Goal: Check status: Check status

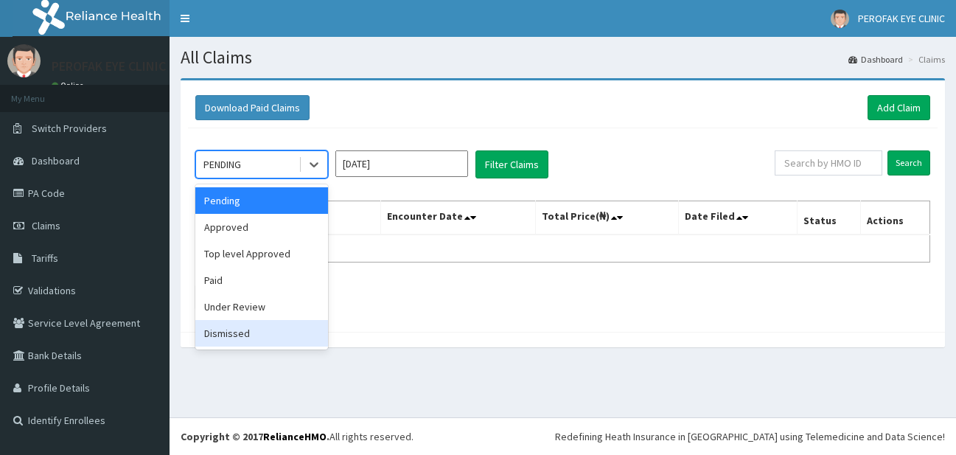
click at [263, 336] on div "Dismissed" at bounding box center [261, 333] width 133 height 27
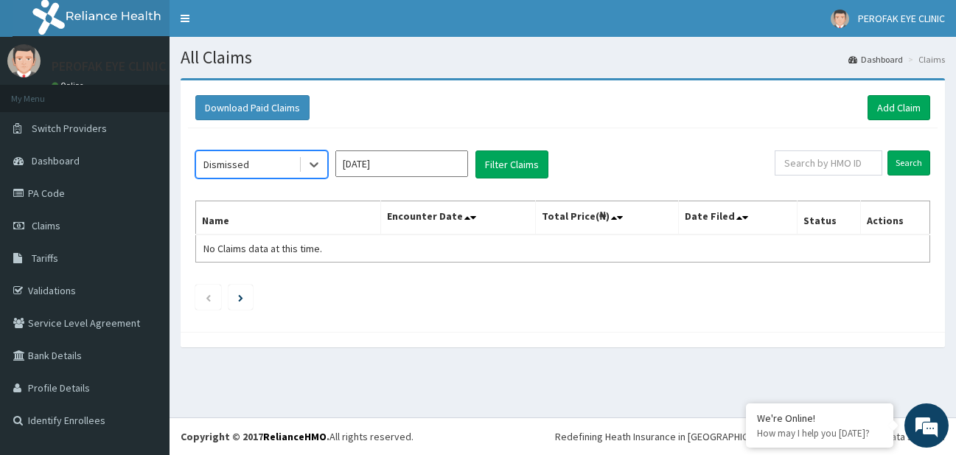
click at [405, 164] on input "[DATE]" at bounding box center [401, 163] width 133 height 27
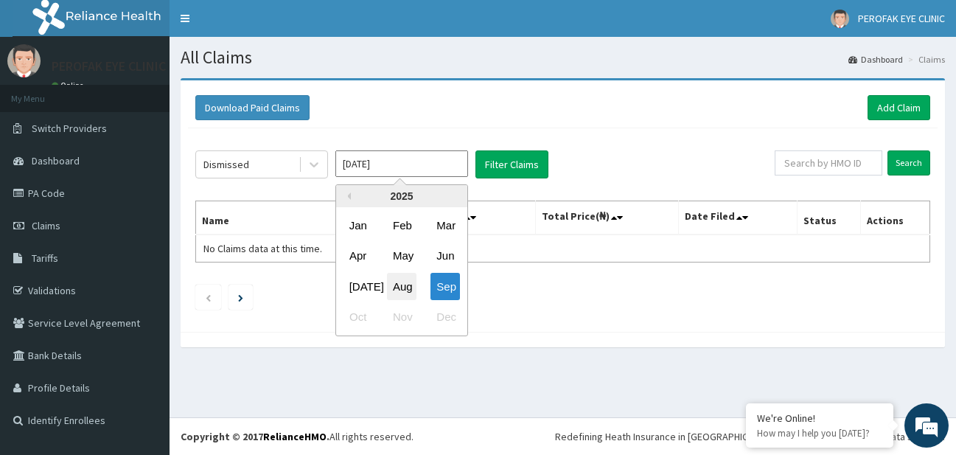
click at [404, 293] on div "Aug" at bounding box center [401, 286] width 29 height 27
type input "Aug 2025"
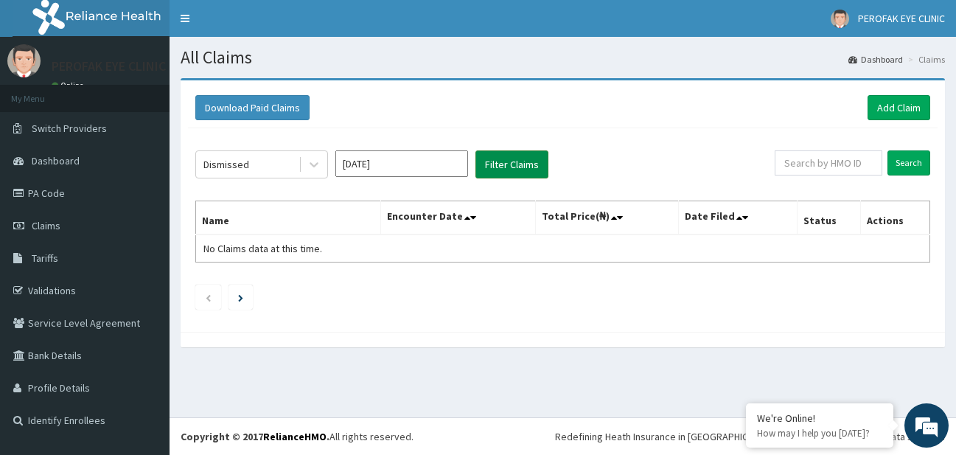
click at [486, 167] on button "Filter Claims" at bounding box center [511, 164] width 73 height 28
click at [407, 164] on input "Aug 2025" at bounding box center [401, 163] width 133 height 27
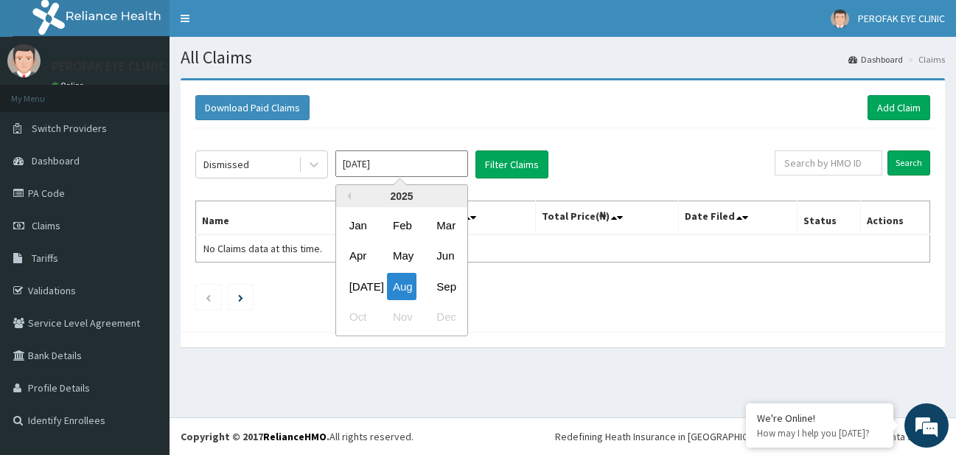
click at [282, 187] on div "Dismissed Aug 2025 Previous Year 2025 Jan Feb Mar Apr May Jun Jul Aug Sep Oct N…" at bounding box center [563, 226] width 750 height 196
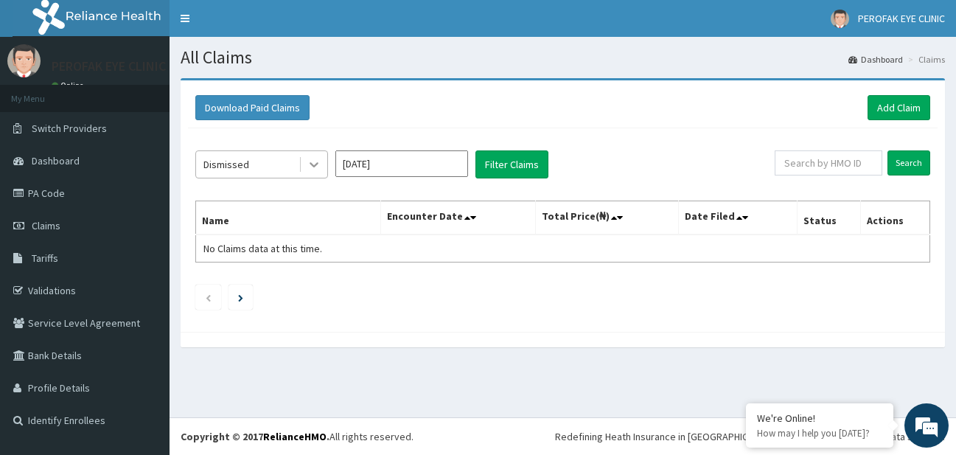
click at [310, 161] on icon at bounding box center [314, 164] width 15 height 15
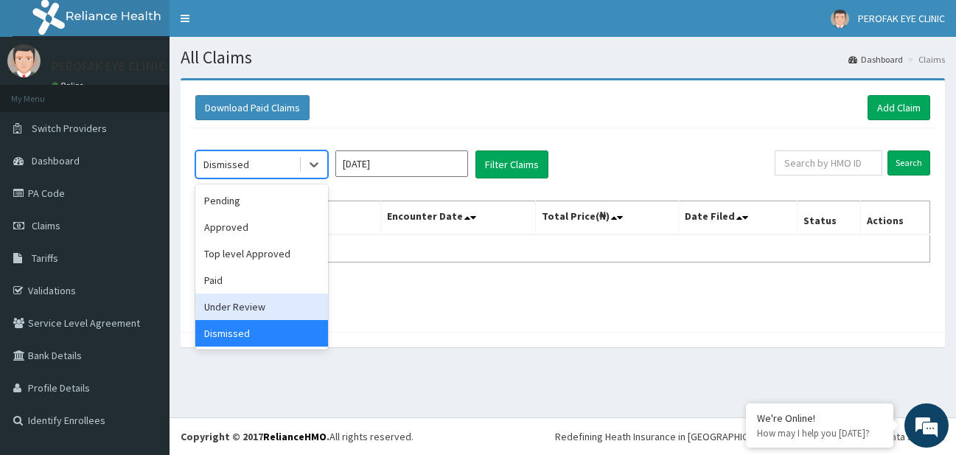
click at [273, 310] on div "Under Review" at bounding box center [261, 306] width 133 height 27
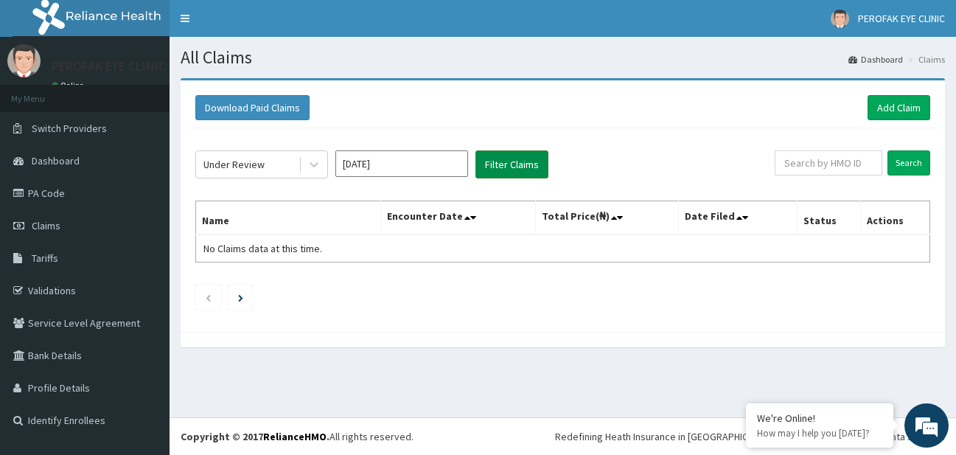
click at [509, 162] on button "Filter Claims" at bounding box center [511, 164] width 73 height 28
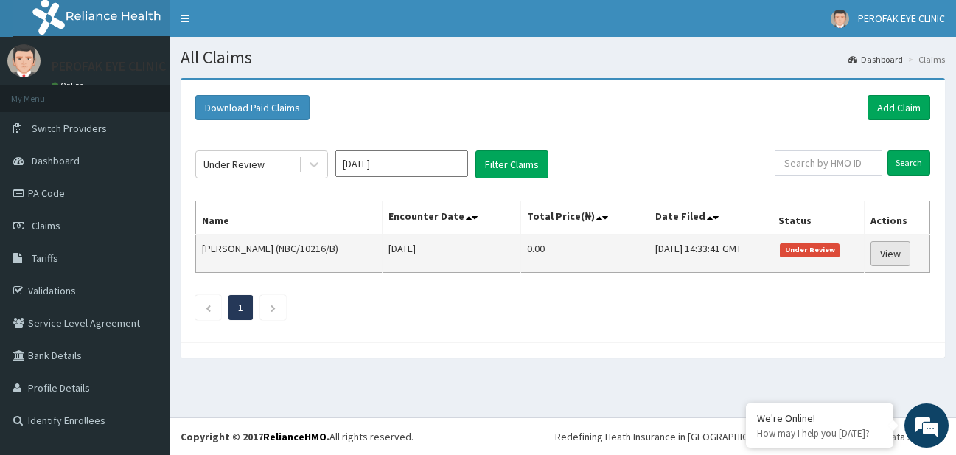
click at [881, 258] on link "View" at bounding box center [890, 253] width 40 height 25
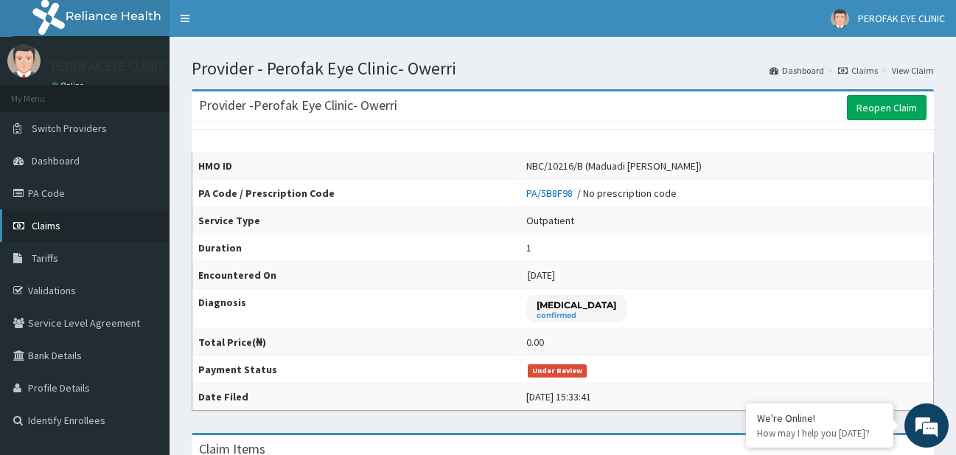
click at [117, 222] on link "Claims" at bounding box center [85, 225] width 170 height 32
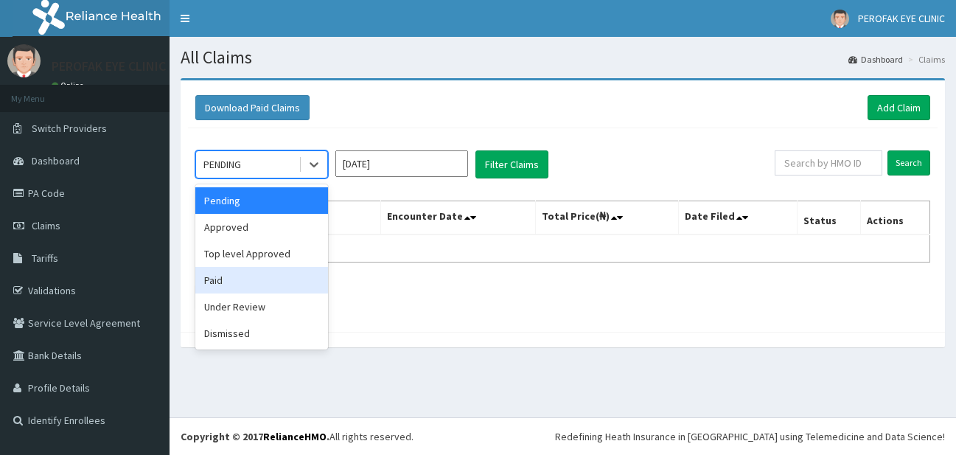
click at [262, 274] on div "Paid" at bounding box center [261, 280] width 133 height 27
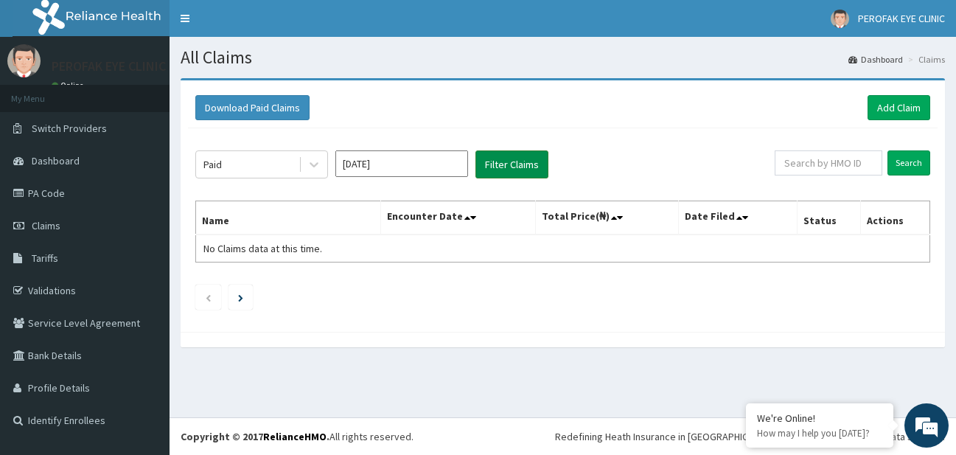
click at [483, 171] on button "Filter Claims" at bounding box center [511, 164] width 73 height 28
click at [500, 166] on button "Filter Claims" at bounding box center [511, 164] width 73 height 28
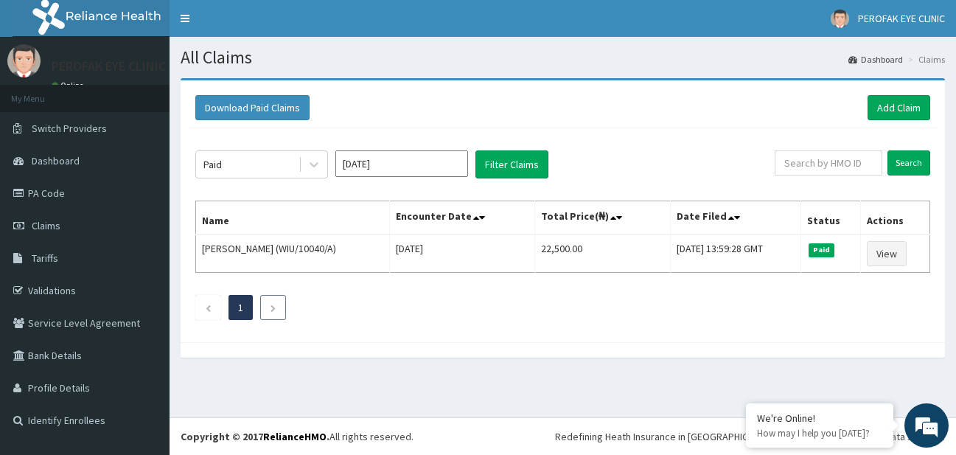
click at [268, 316] on li at bounding box center [273, 307] width 26 height 25
click at [444, 167] on input "Sep 2025" at bounding box center [401, 163] width 133 height 27
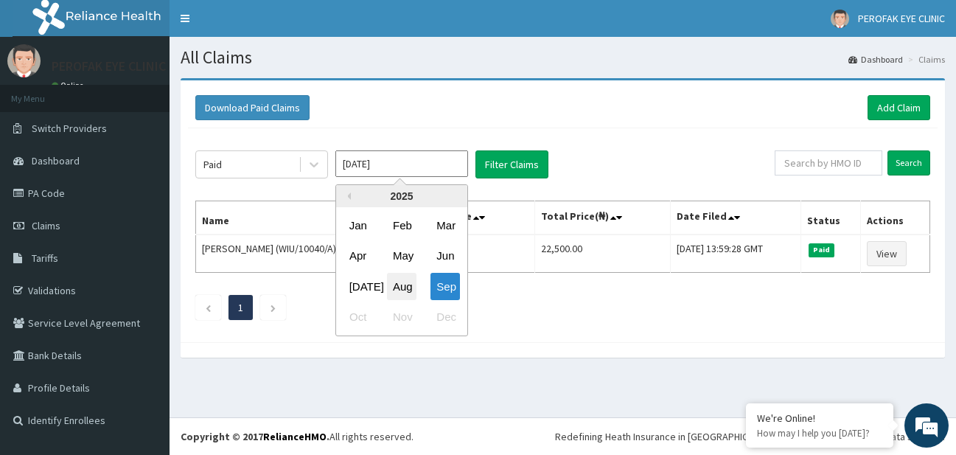
click at [405, 290] on div "Aug" at bounding box center [401, 286] width 29 height 27
type input "Aug 2025"
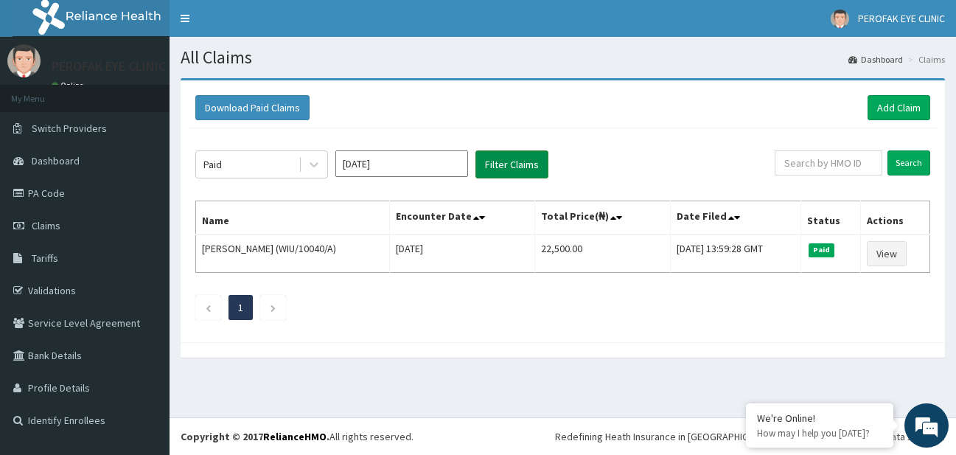
click at [503, 174] on button "Filter Claims" at bounding box center [511, 164] width 73 height 28
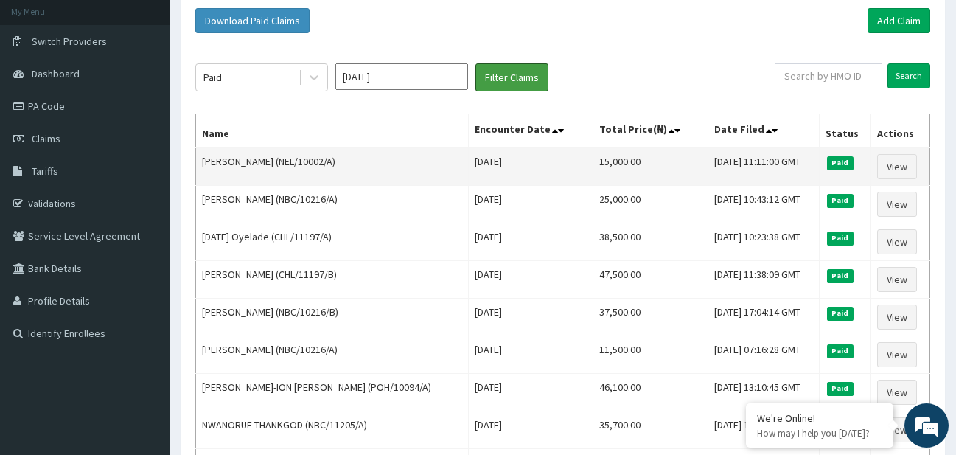
scroll to position [88, 0]
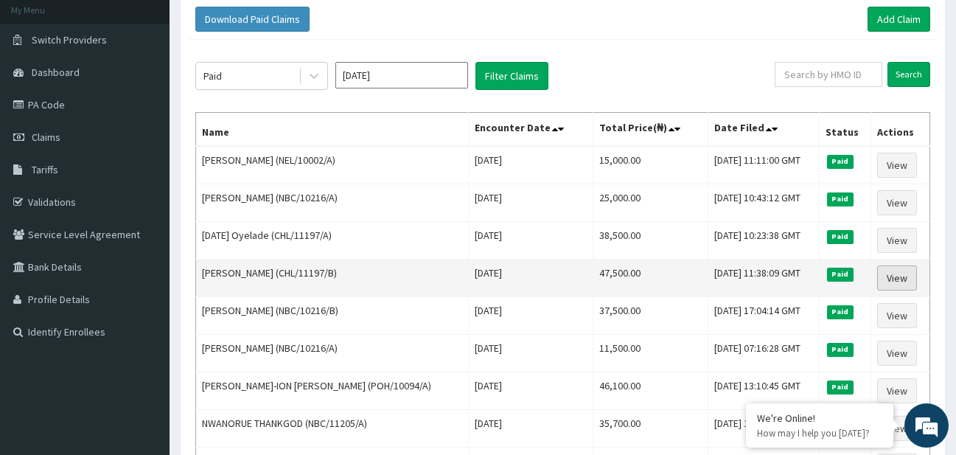
click at [904, 270] on link "View" at bounding box center [897, 277] width 40 height 25
